Goal: Task Accomplishment & Management: Use online tool/utility

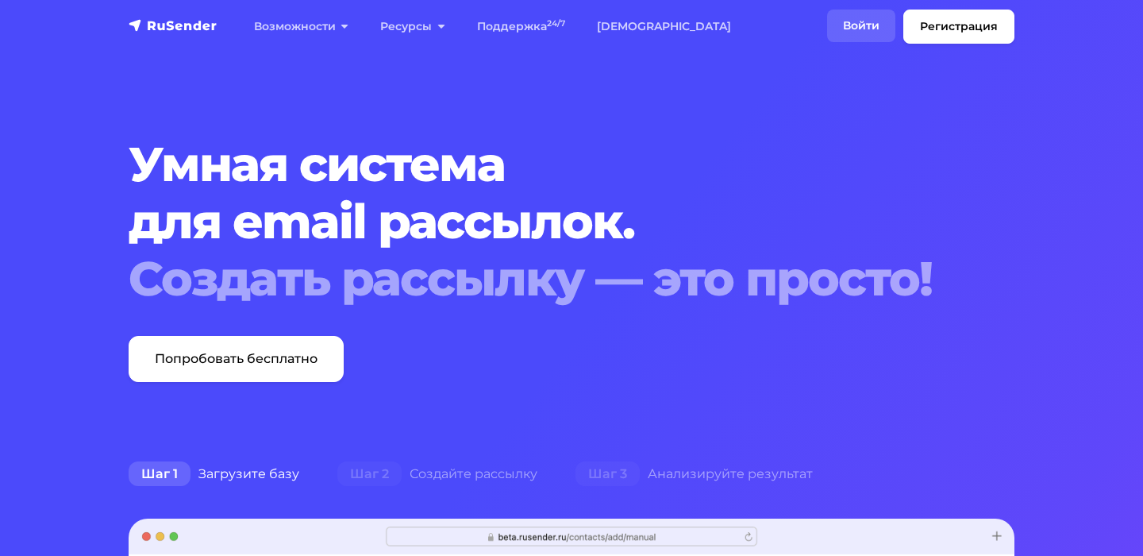
click at [878, 22] on link "Войти" at bounding box center [861, 26] width 68 height 33
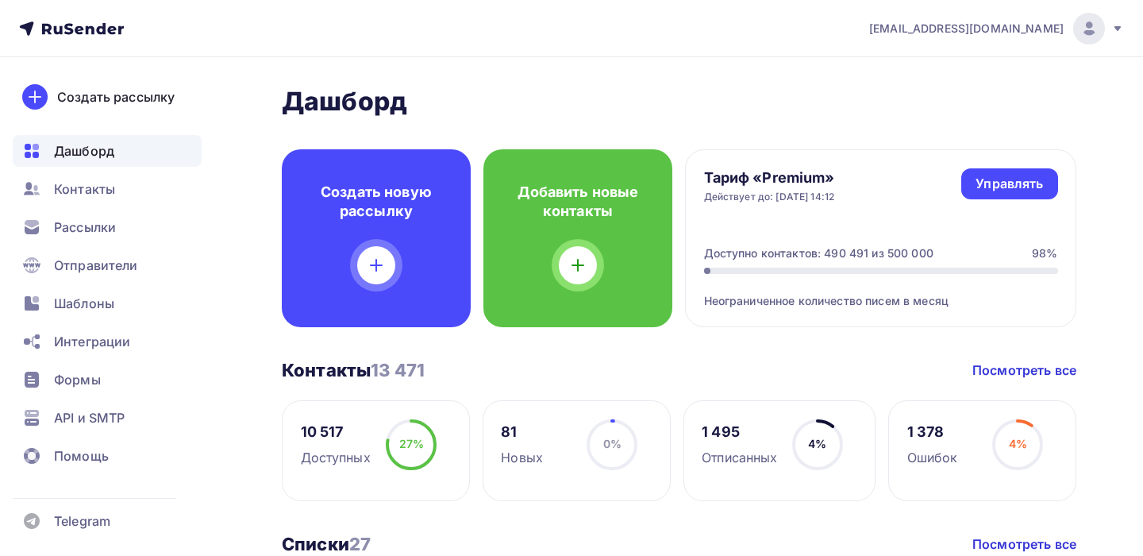
click at [1116, 20] on div "[EMAIL_ADDRESS][DOMAIN_NAME]" at bounding box center [996, 29] width 255 height 32
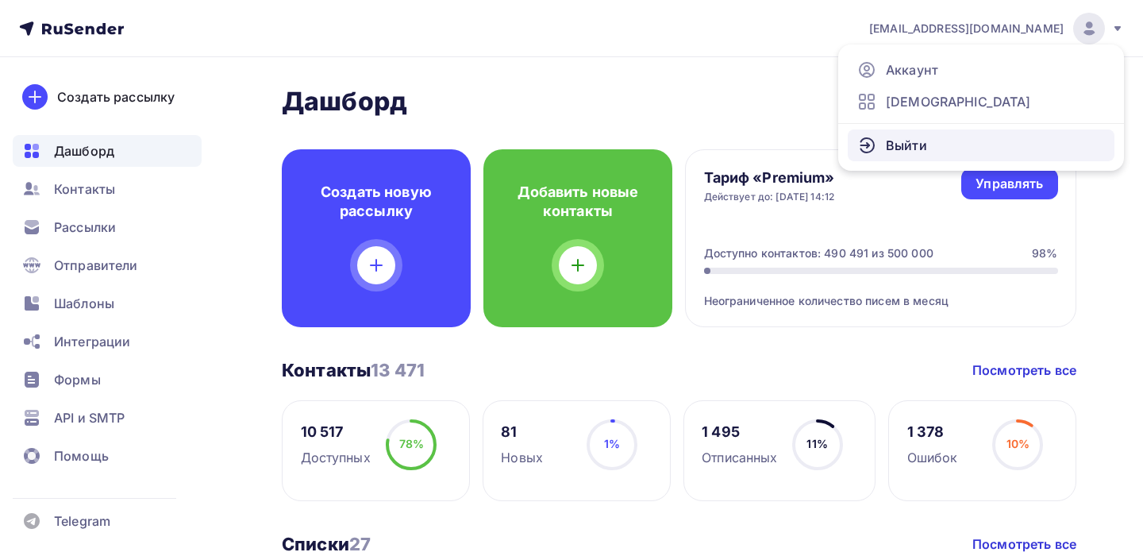
click at [922, 137] on span "Выйти" at bounding box center [906, 145] width 41 height 19
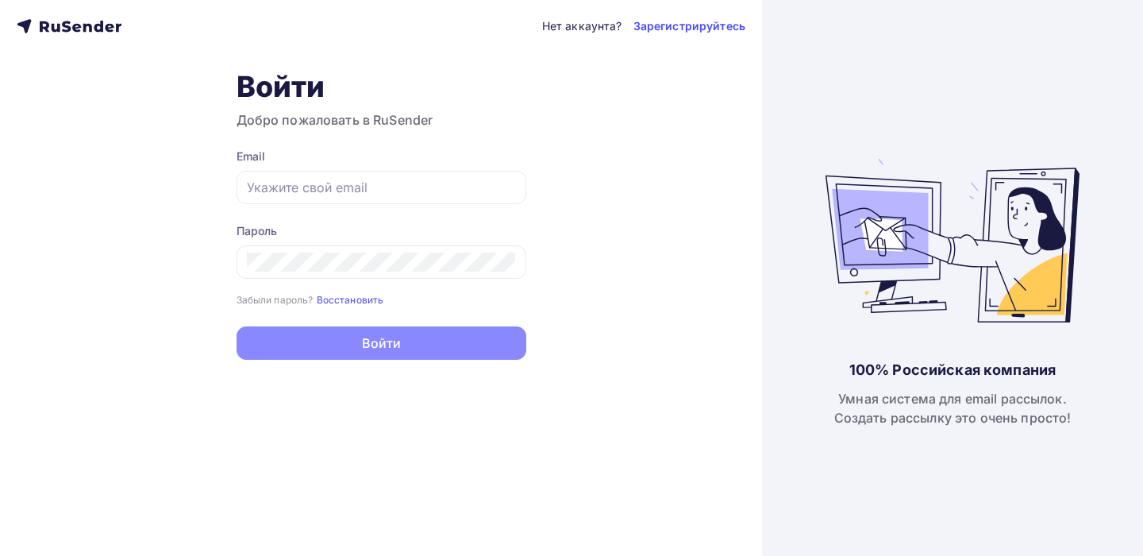
type input "[PERSON_NAME][EMAIL_ADDRESS][DOMAIN_NAME]"
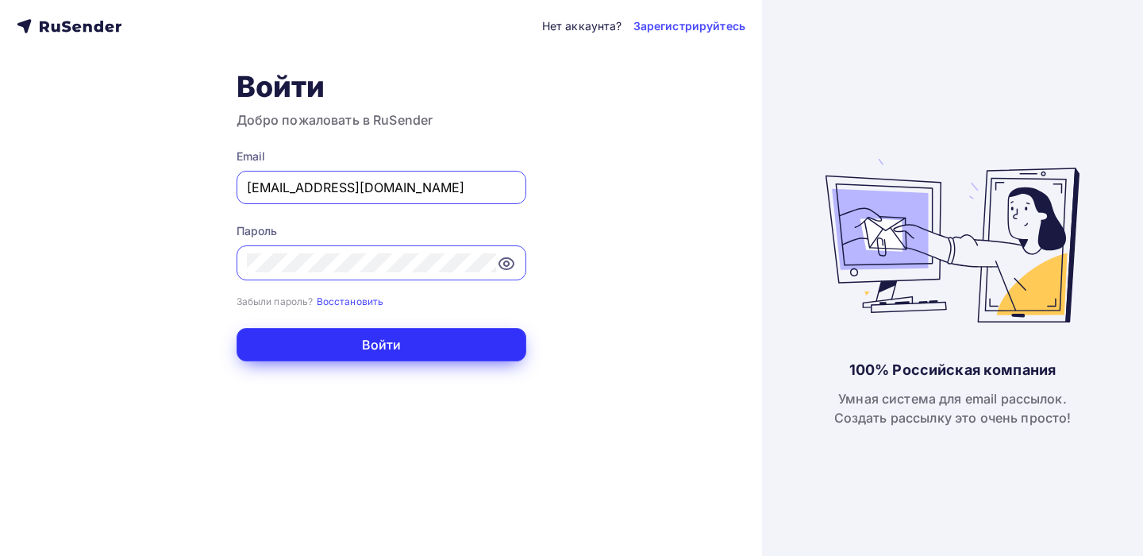
click at [408, 346] on button "Войти" at bounding box center [382, 344] width 290 height 33
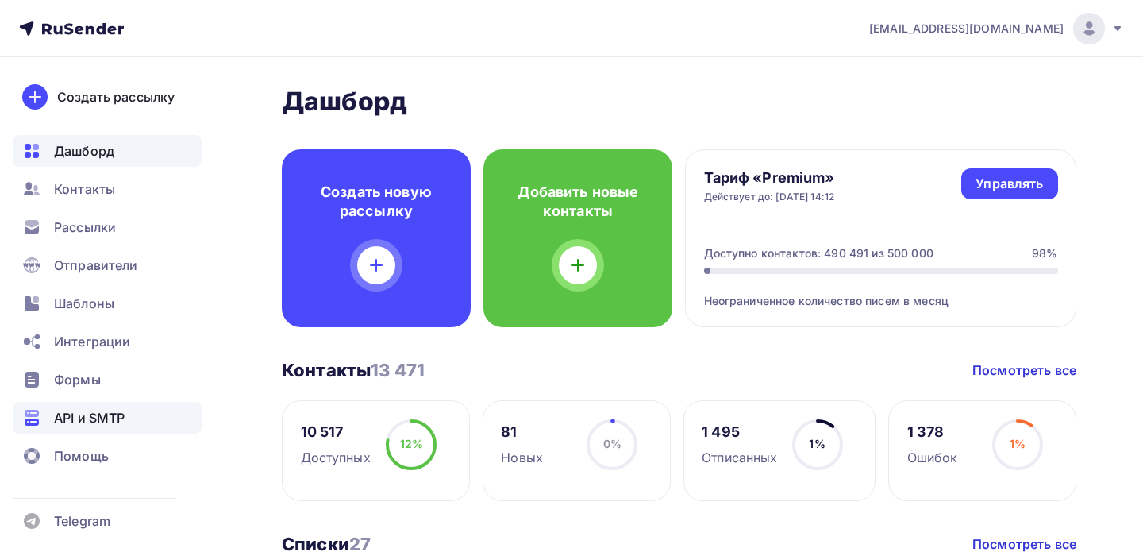
click at [89, 416] on span "API и SMTP" at bounding box center [89, 417] width 71 height 19
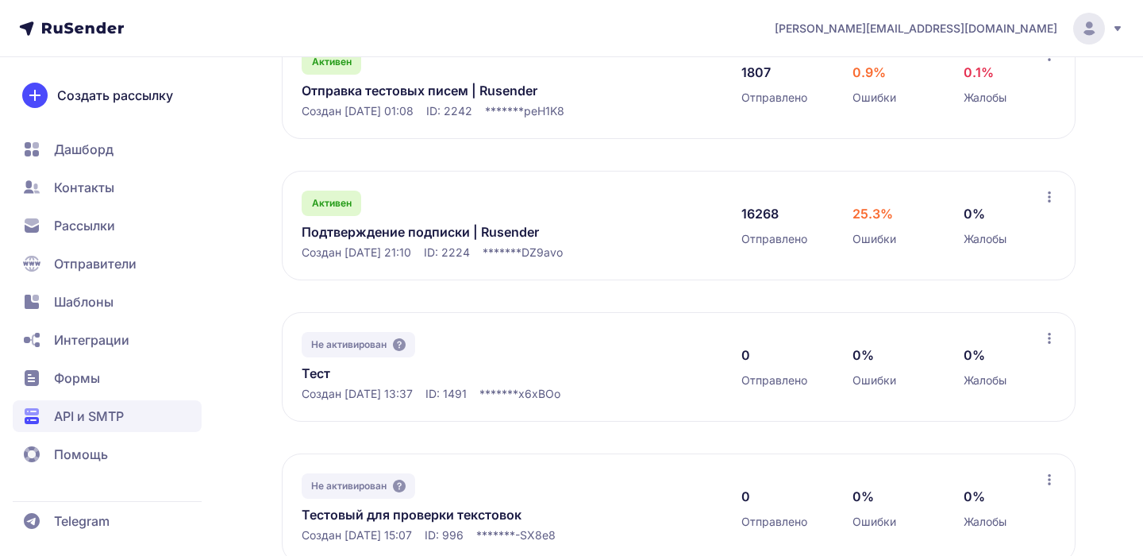
scroll to position [361, 0]
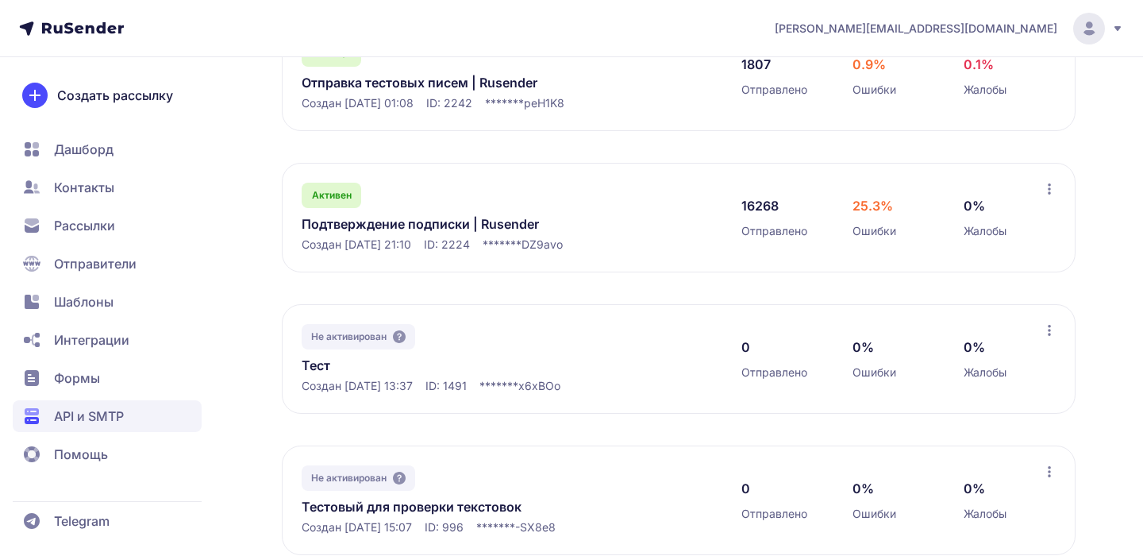
click at [458, 225] on link "Подтверждение подписки | Rusender" at bounding box center [464, 223] width 325 height 19
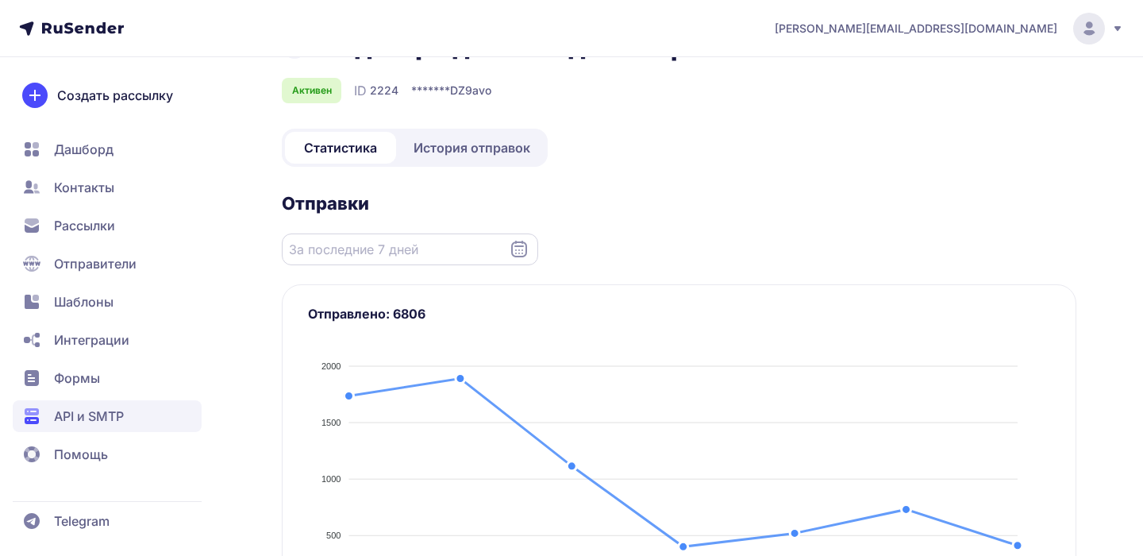
scroll to position [45, 0]
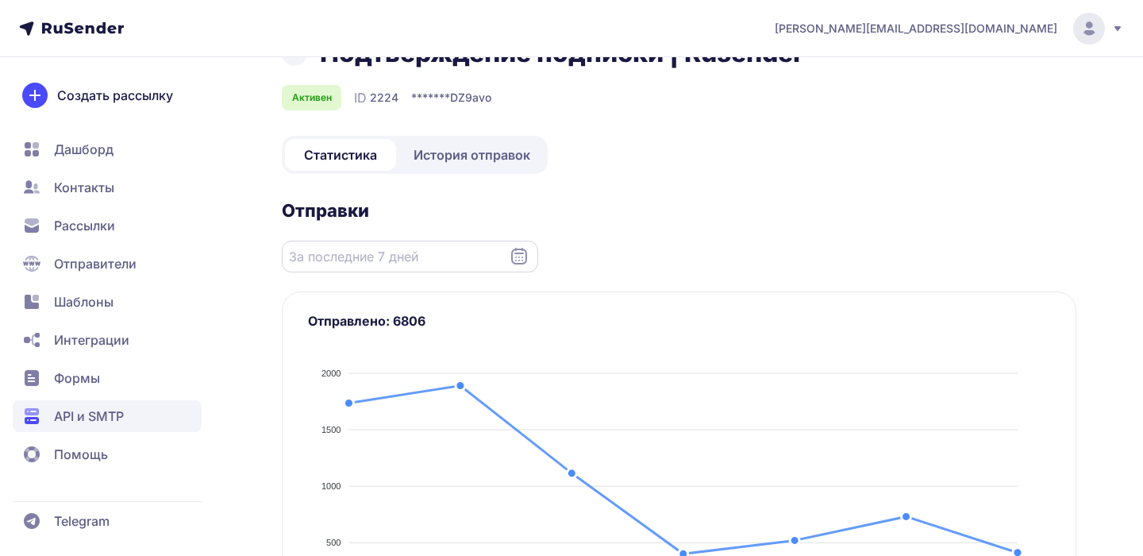
click at [530, 244] on input "Datepicker input" at bounding box center [410, 257] width 256 height 32
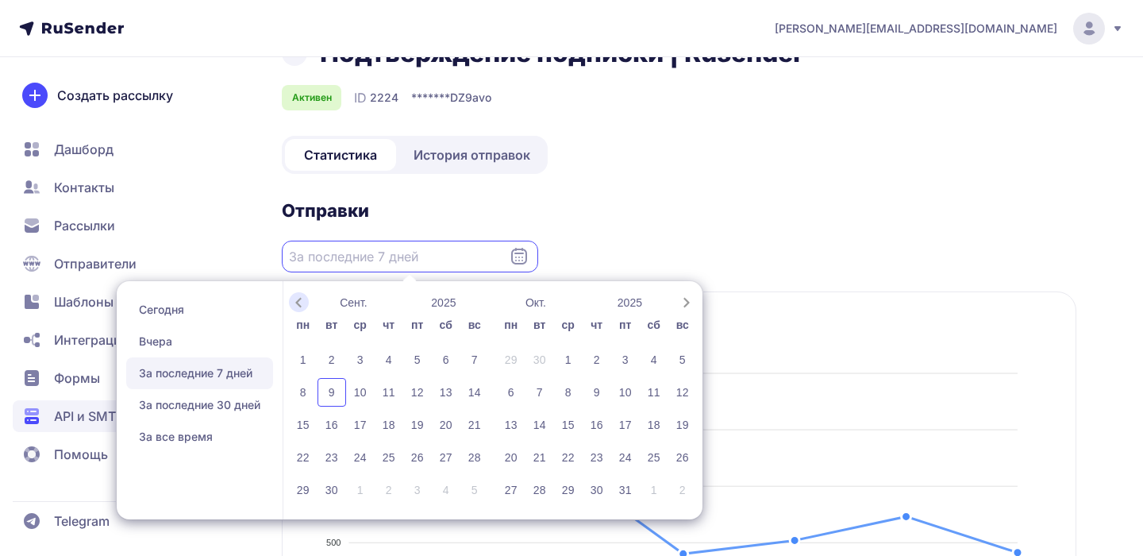
click at [299, 305] on icon "Previous month" at bounding box center [299, 303] width 16 height 16
click at [295, 464] on div "18" at bounding box center [303, 457] width 29 height 29
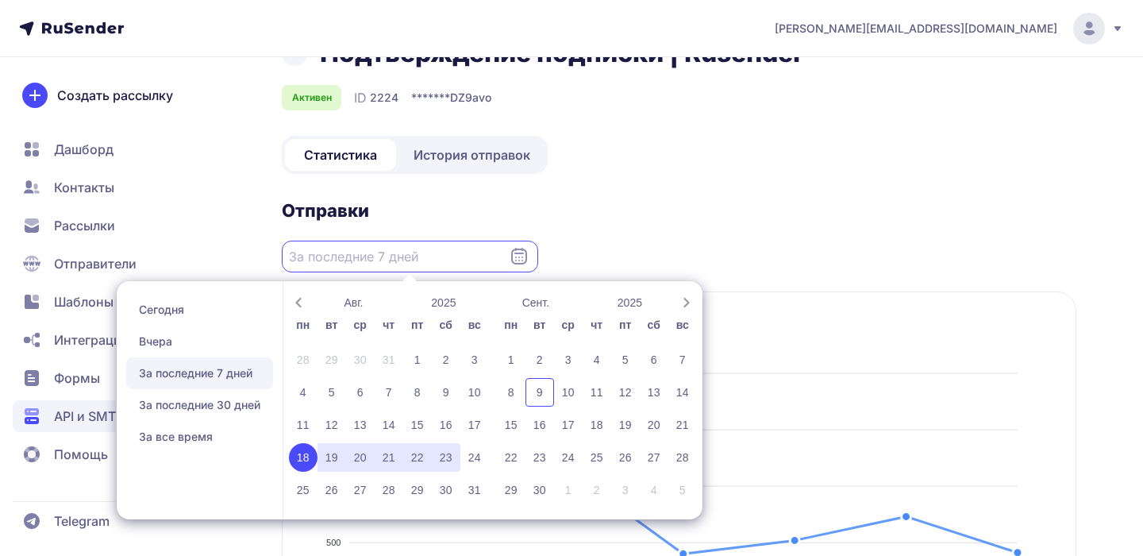
click at [460, 456] on div "23" at bounding box center [446, 457] width 29 height 29
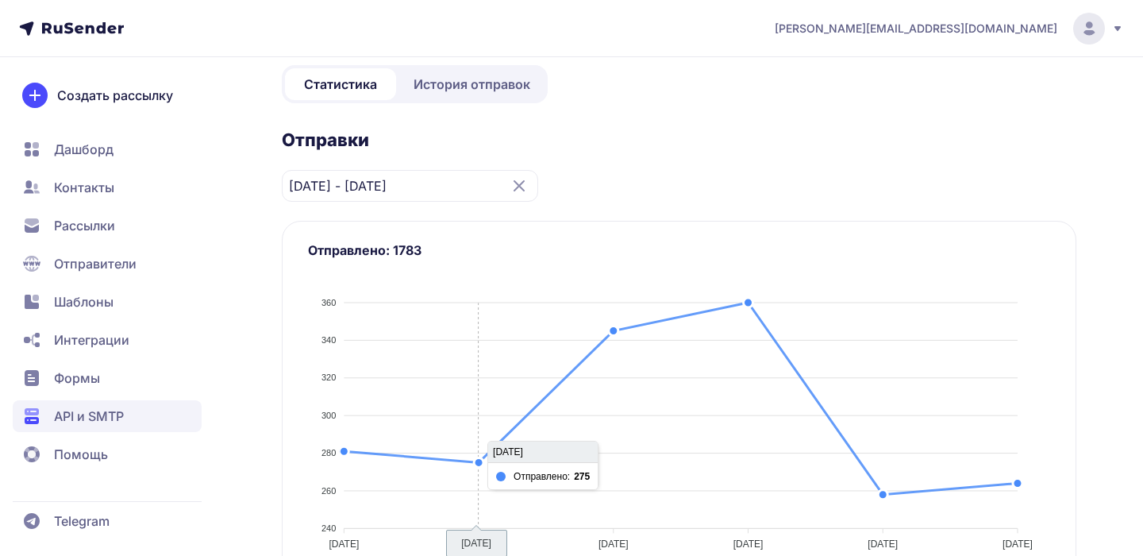
scroll to position [100, 0]
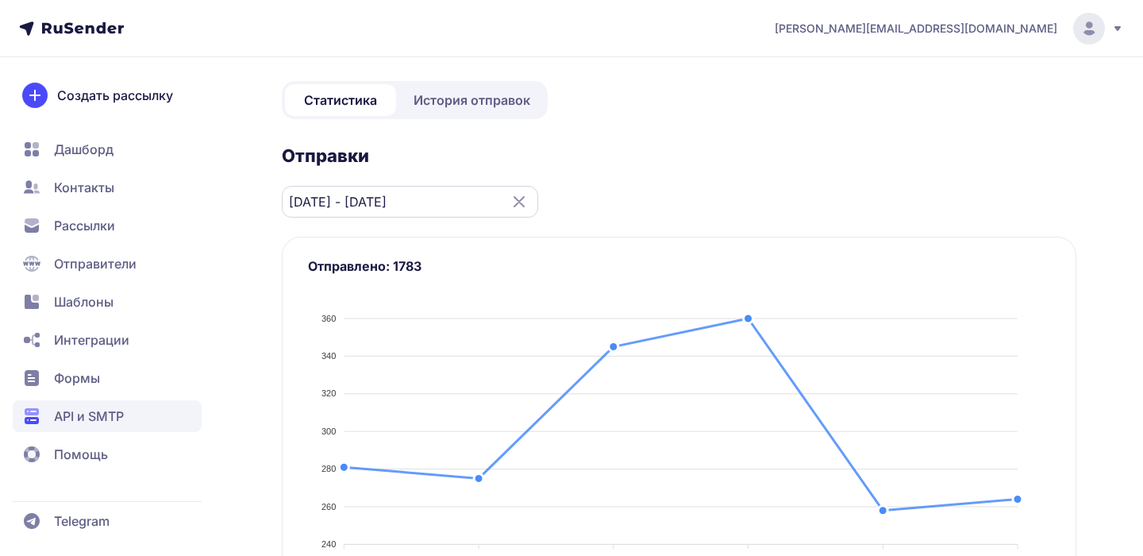
click at [504, 201] on input "[DATE] - [DATE]" at bounding box center [410, 202] width 256 height 32
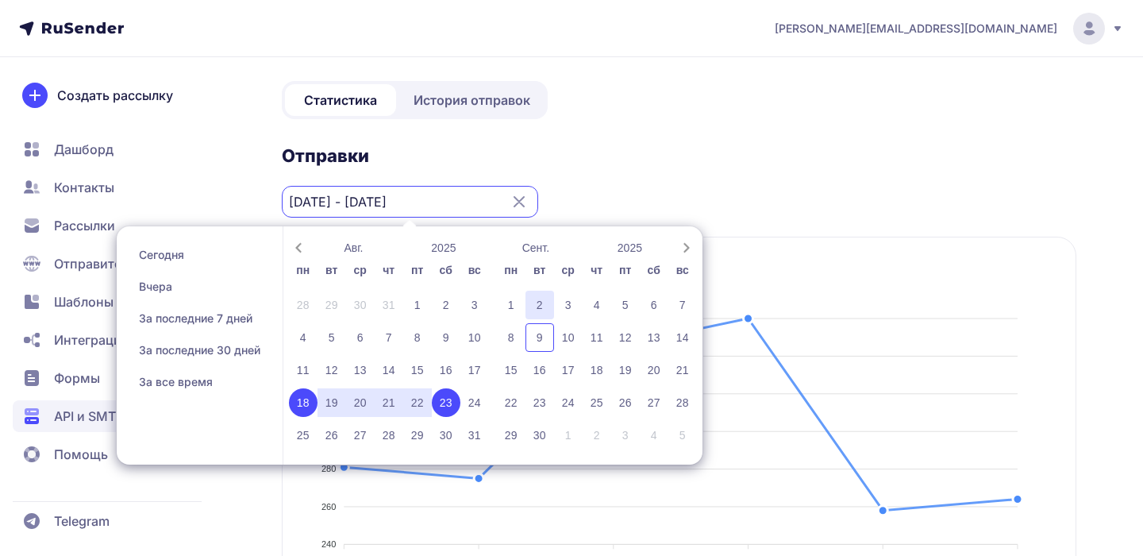
click at [526, 304] on div "2" at bounding box center [540, 305] width 29 height 29
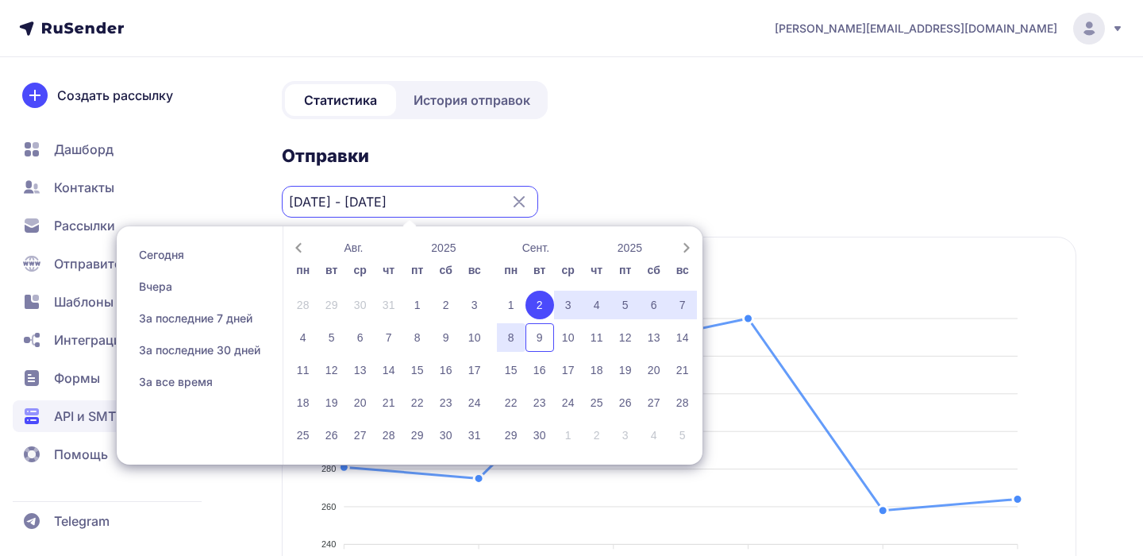
click at [519, 347] on div "8" at bounding box center [511, 337] width 29 height 29
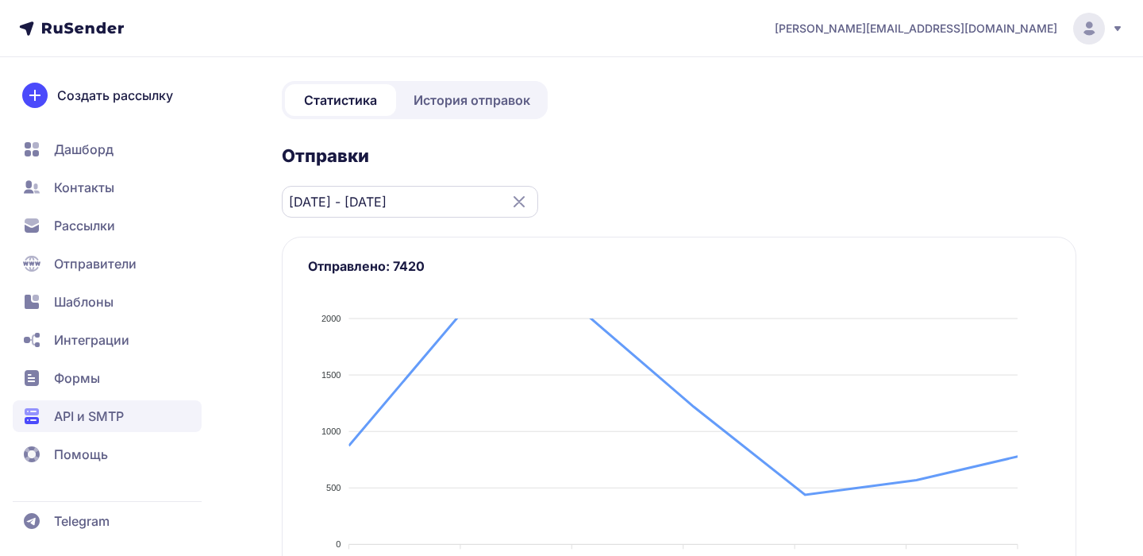
click at [481, 198] on input "[DATE] - [DATE]" at bounding box center [410, 202] width 256 height 32
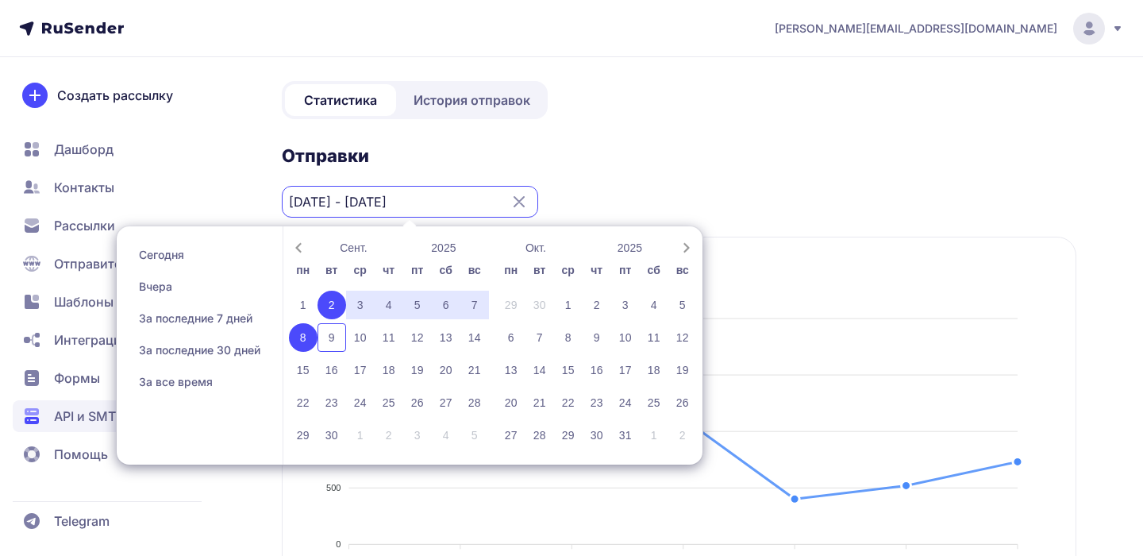
click at [308, 337] on div "8" at bounding box center [303, 337] width 29 height 29
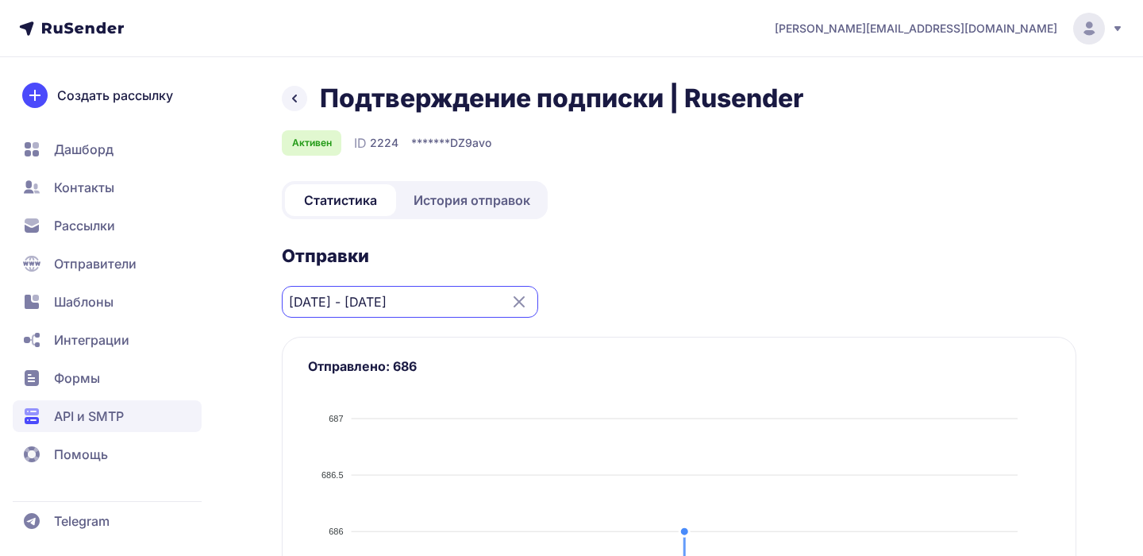
click at [440, 294] on input "[DATE] - [DATE]" at bounding box center [410, 302] width 256 height 32
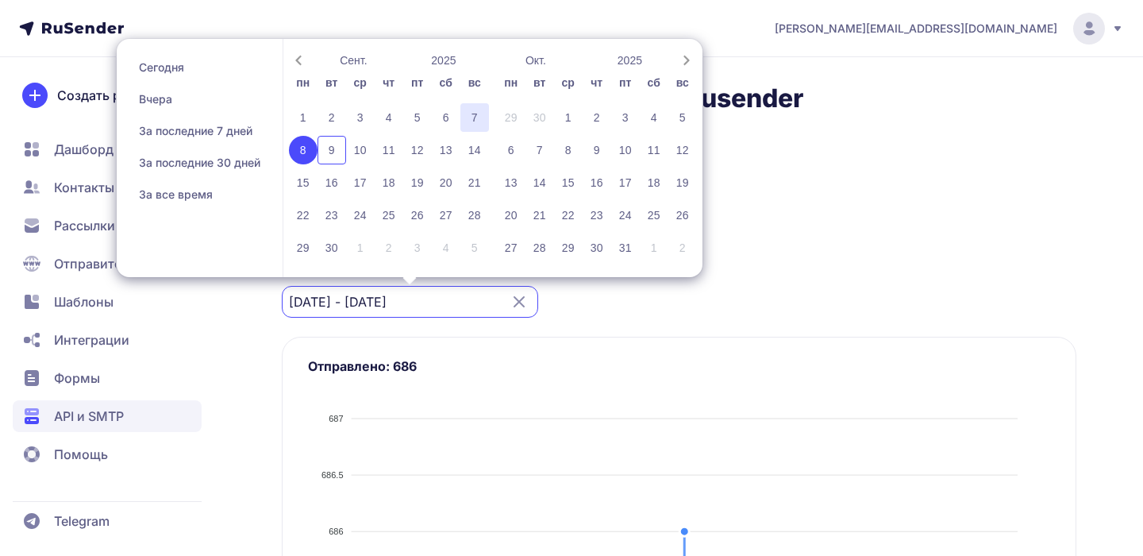
click at [472, 121] on div "7" at bounding box center [474, 117] width 29 height 29
type input "[DATE] - [DATE]"
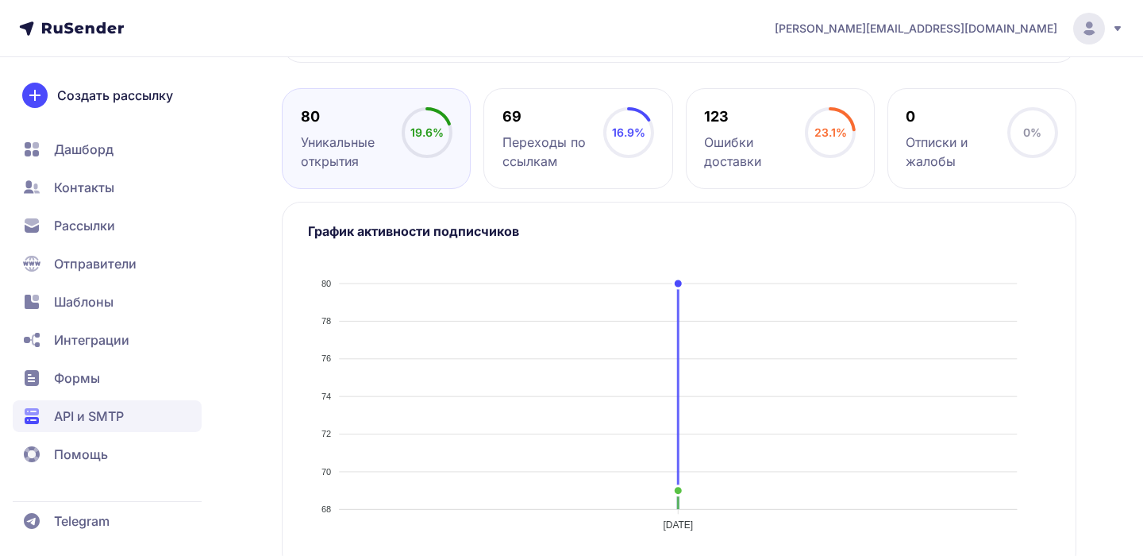
scroll to position [678, 0]
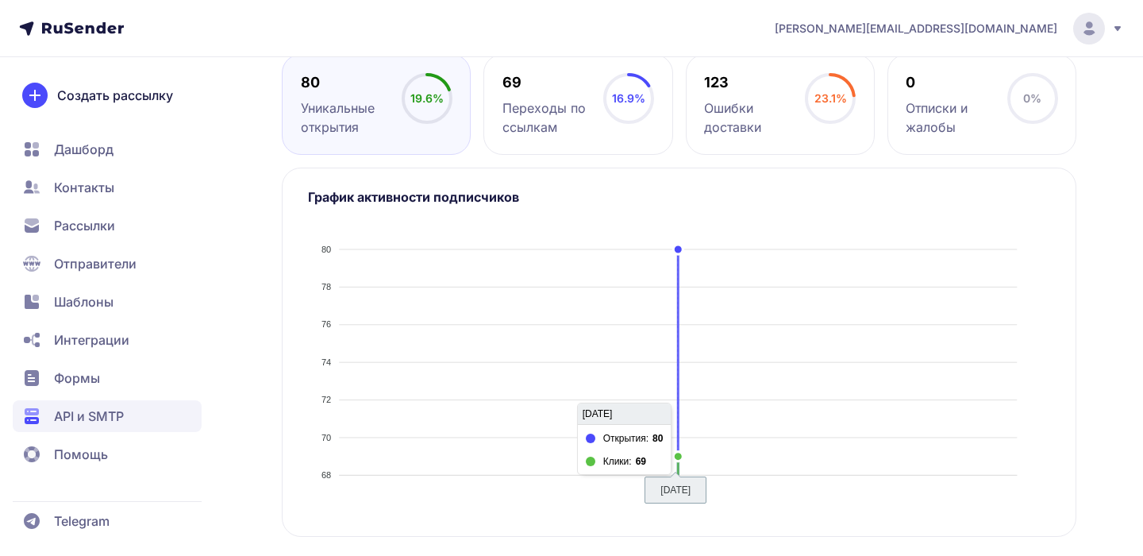
click at [680, 331] on div at bounding box center [679, 364] width 742 height 279
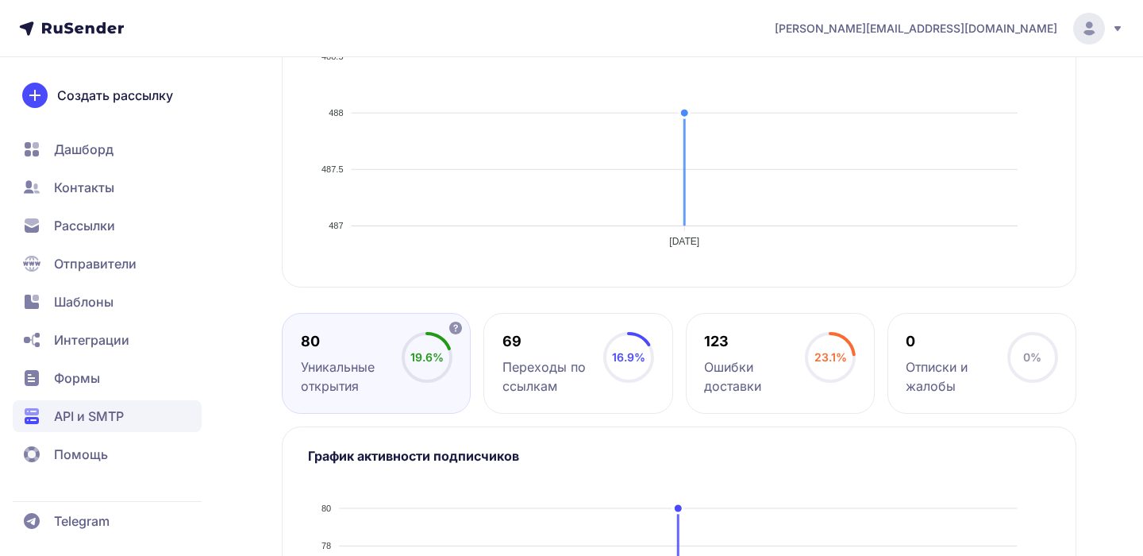
scroll to position [0, 0]
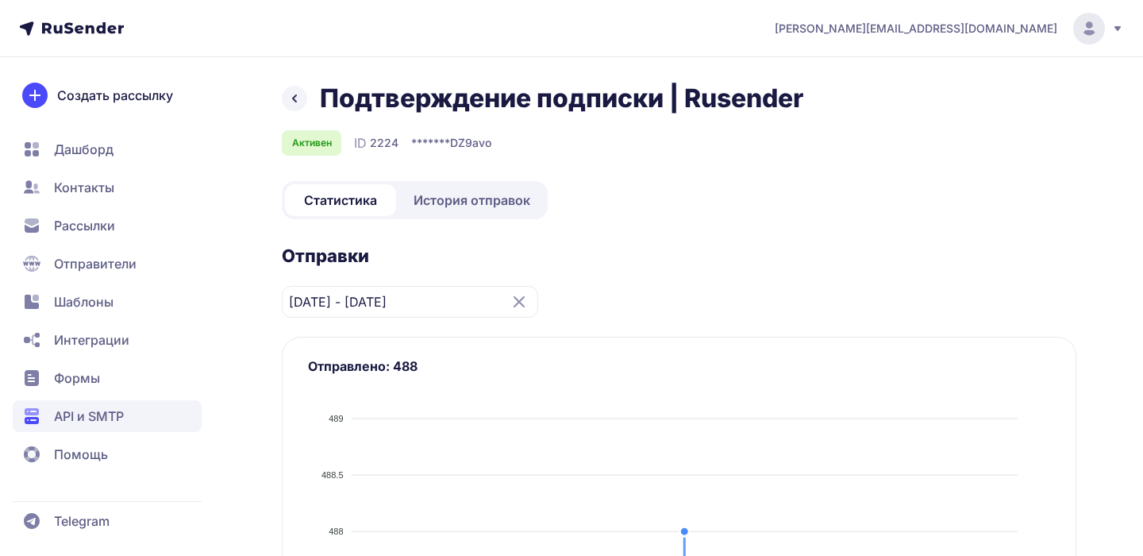
click at [104, 157] on span "Дашборд" at bounding box center [84, 149] width 60 height 19
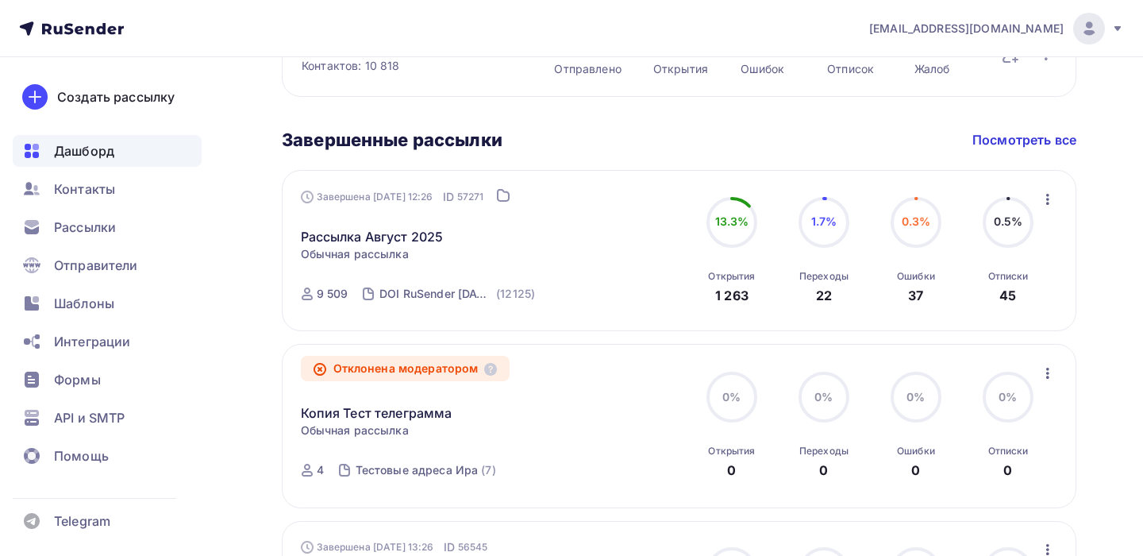
scroll to position [756, 0]
